Goal: Transaction & Acquisition: Obtain resource

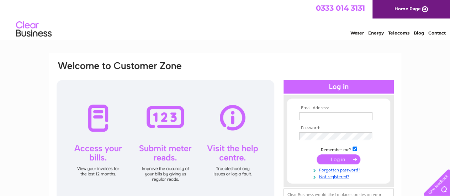
type input "erdal_ozer_1987@live.com"
click at [348, 161] on input "submit" at bounding box center [338, 159] width 44 height 10
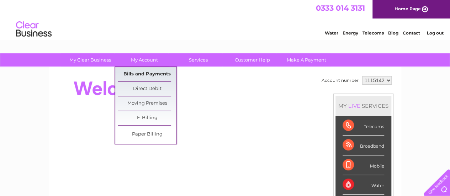
click at [151, 73] on link "Bills and Payments" at bounding box center [147, 74] width 59 height 14
click at [142, 71] on link "Bills and Payments" at bounding box center [147, 74] width 59 height 14
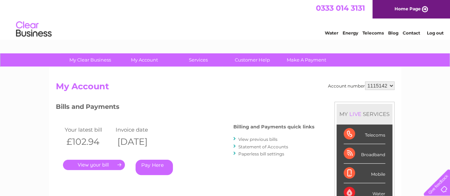
click at [266, 140] on link "View previous bills" at bounding box center [257, 139] width 39 height 5
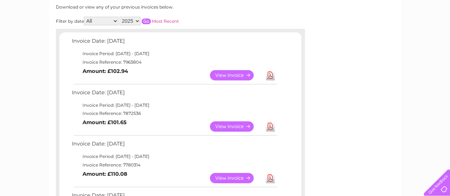
scroll to position [107, 0]
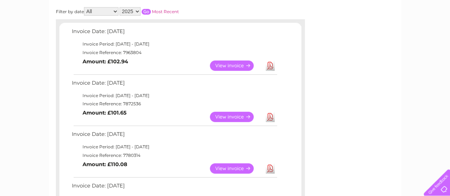
click at [236, 118] on link "View" at bounding box center [236, 117] width 52 height 10
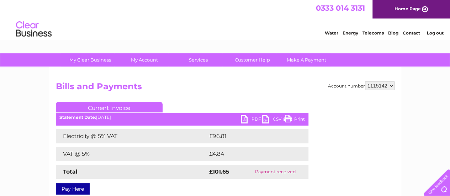
click at [295, 116] on link "Print" at bounding box center [293, 120] width 21 height 10
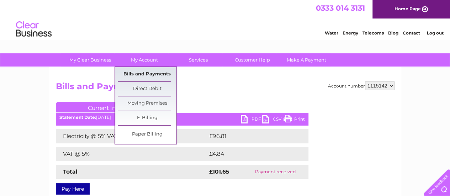
click at [146, 74] on link "Bills and Payments" at bounding box center [147, 74] width 59 height 14
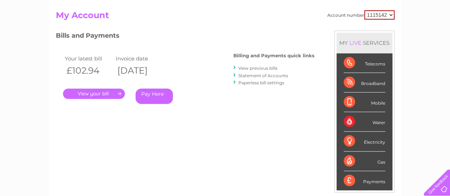
click at [261, 69] on link "View previous bills" at bounding box center [257, 67] width 39 height 5
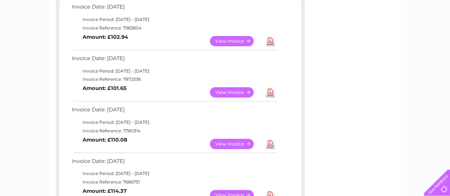
scroll to position [142, 0]
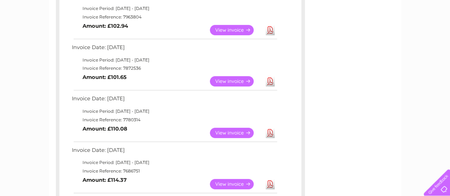
click at [234, 134] on link "View" at bounding box center [236, 133] width 52 height 10
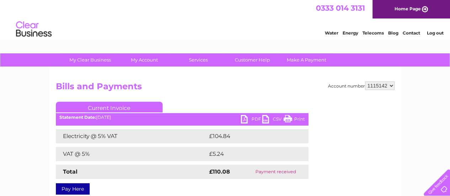
click at [292, 119] on link "Print" at bounding box center [293, 120] width 21 height 10
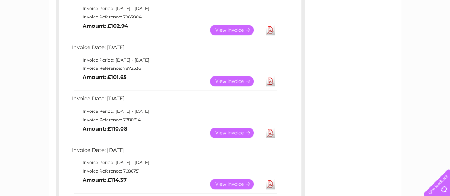
click at [273, 134] on link "Download" at bounding box center [270, 133] width 9 height 10
